Goal: Find contact information: Find contact information

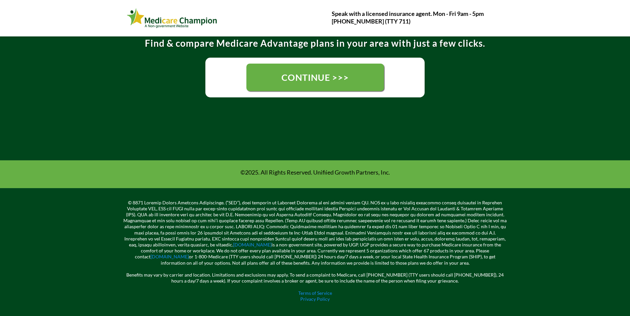
scroll to position [172, 0]
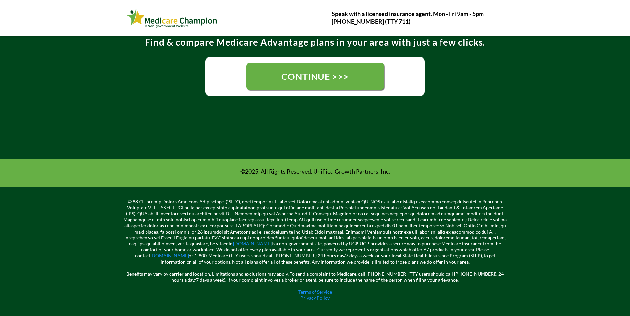
click at [302, 293] on link "Terms of Service" at bounding box center [315, 292] width 34 height 6
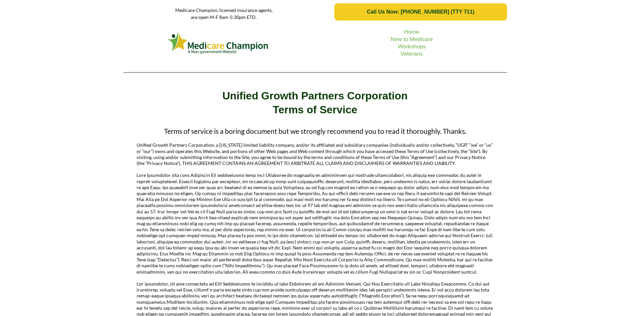
click at [432, 12] on span "Call Us Now: 1-833-823-1990 (TTY 711)" at bounding box center [421, 12] width 108 height 6
